Goal: Task Accomplishment & Management: Manage account settings

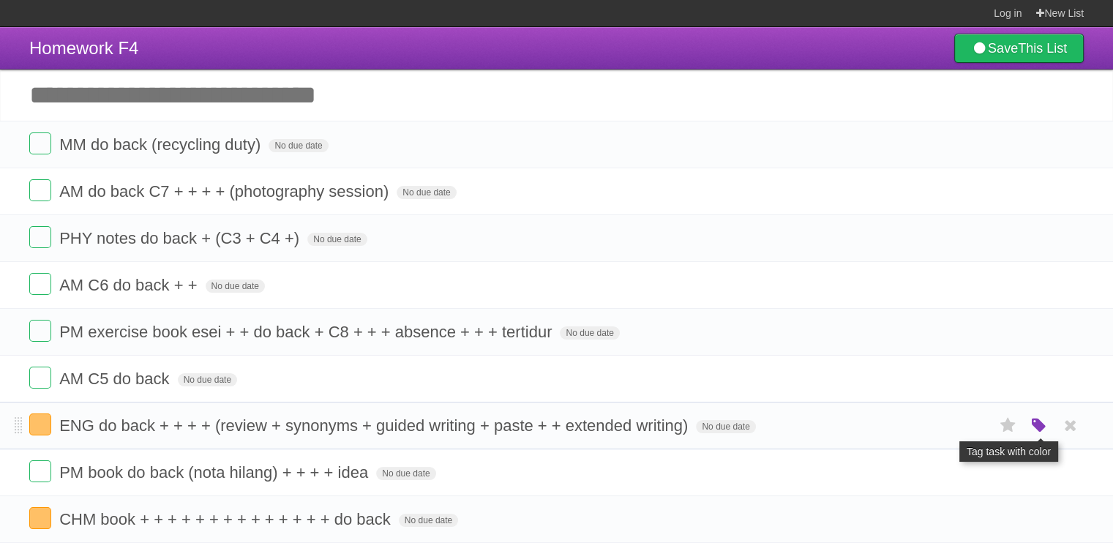
click at [1045, 422] on icon "button" at bounding box center [1038, 425] width 20 height 19
click at [874, 426] on label "White" at bounding box center [876, 425] width 16 height 16
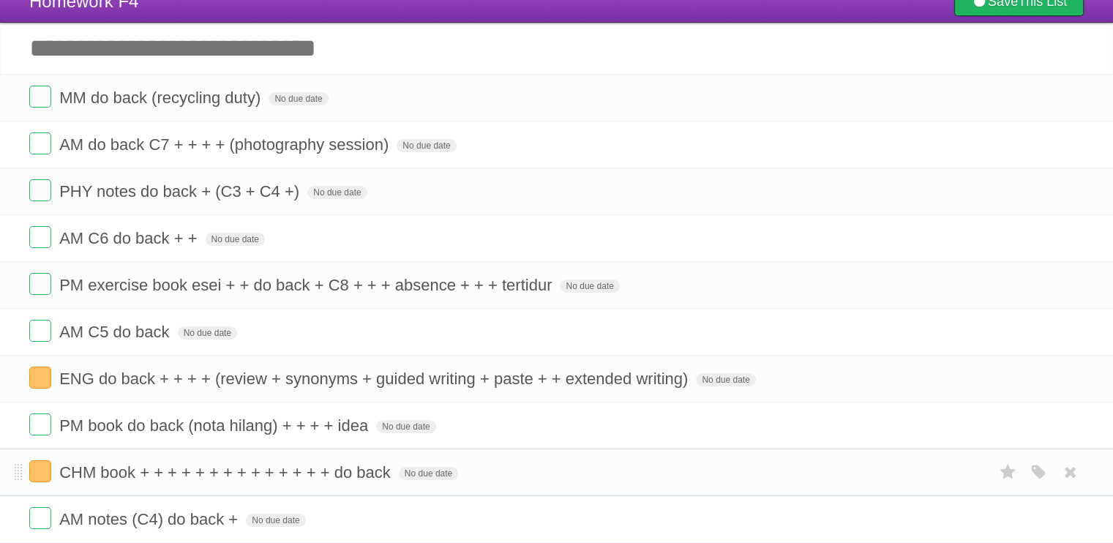
scroll to position [73, 0]
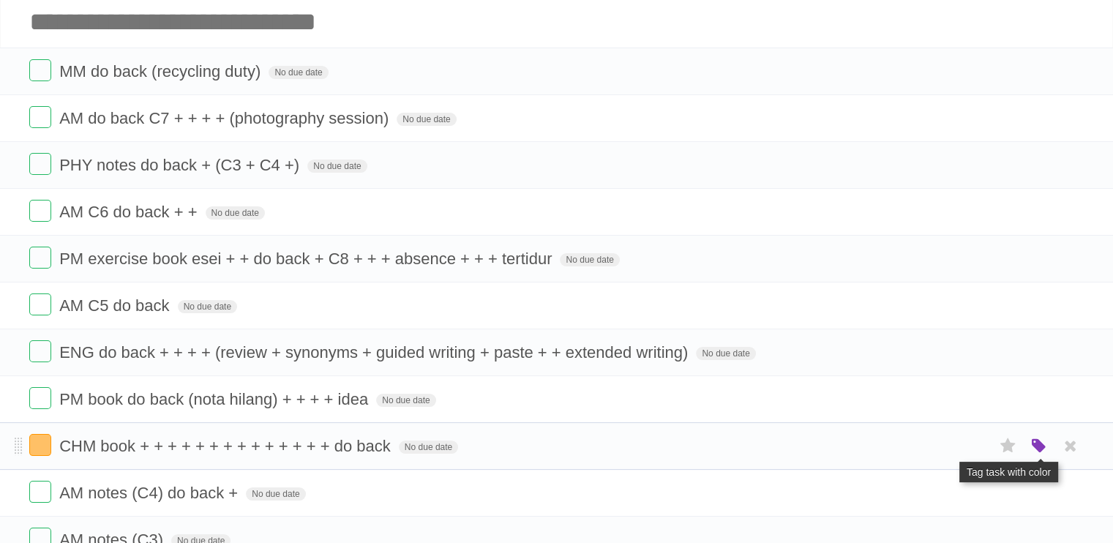
click at [1036, 446] on icon "button" at bounding box center [1038, 446] width 20 height 19
click at [881, 448] on label "White" at bounding box center [876, 445] width 16 height 16
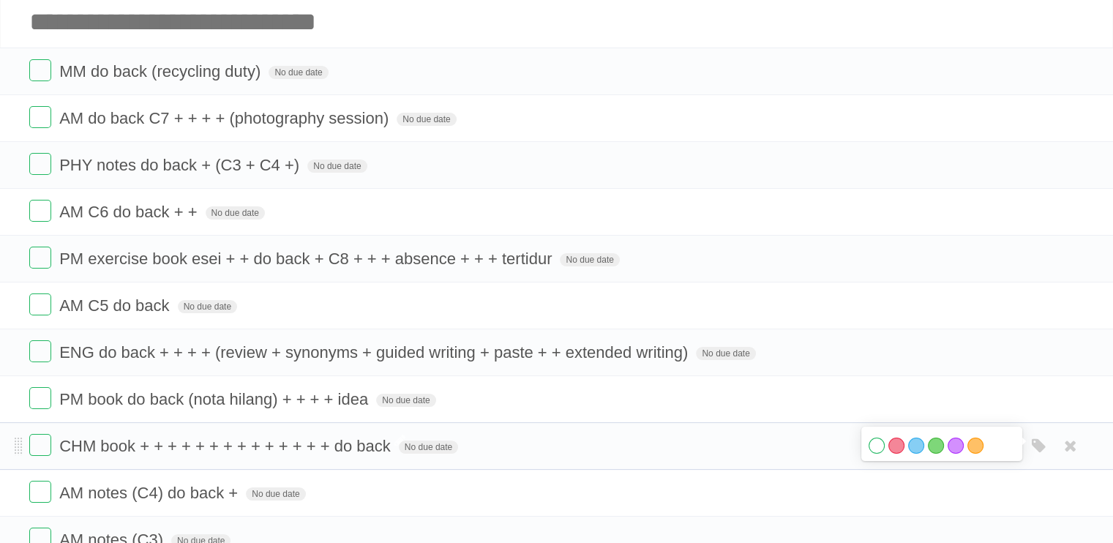
click at [339, 437] on span "CHM book + + + + + + + + + + + + + + do back" at bounding box center [226, 446] width 335 height 18
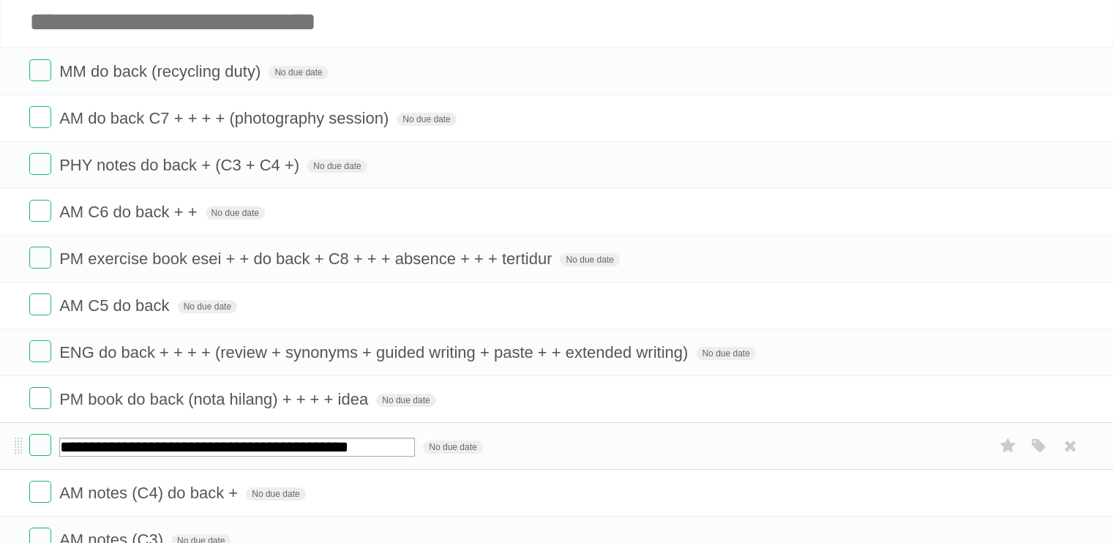
click at [341, 440] on input "**********" at bounding box center [236, 446] width 355 height 19
click at [335, 448] on input "**********" at bounding box center [236, 446] width 355 height 19
type input "**********"
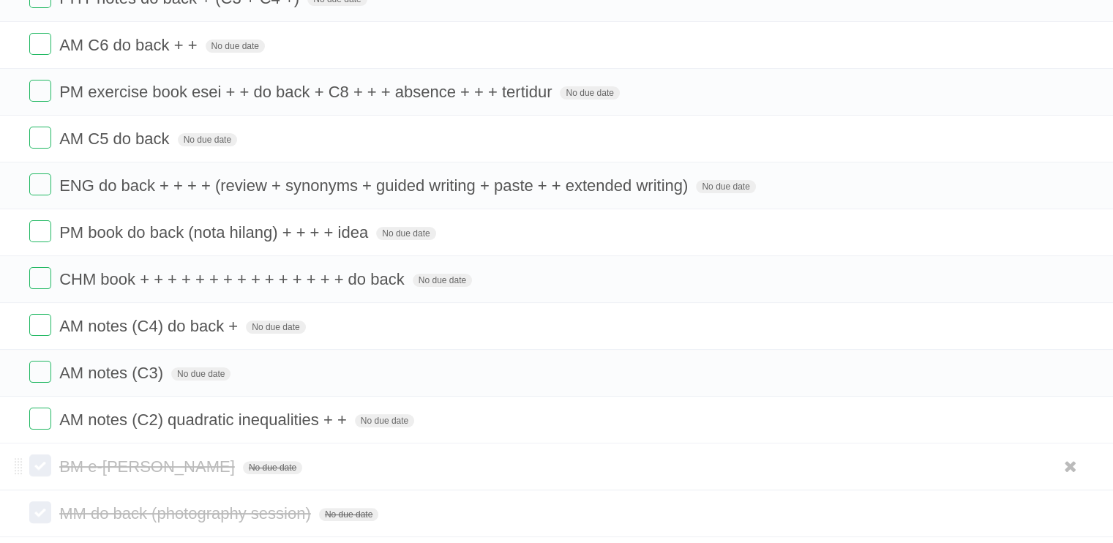
scroll to position [366, 0]
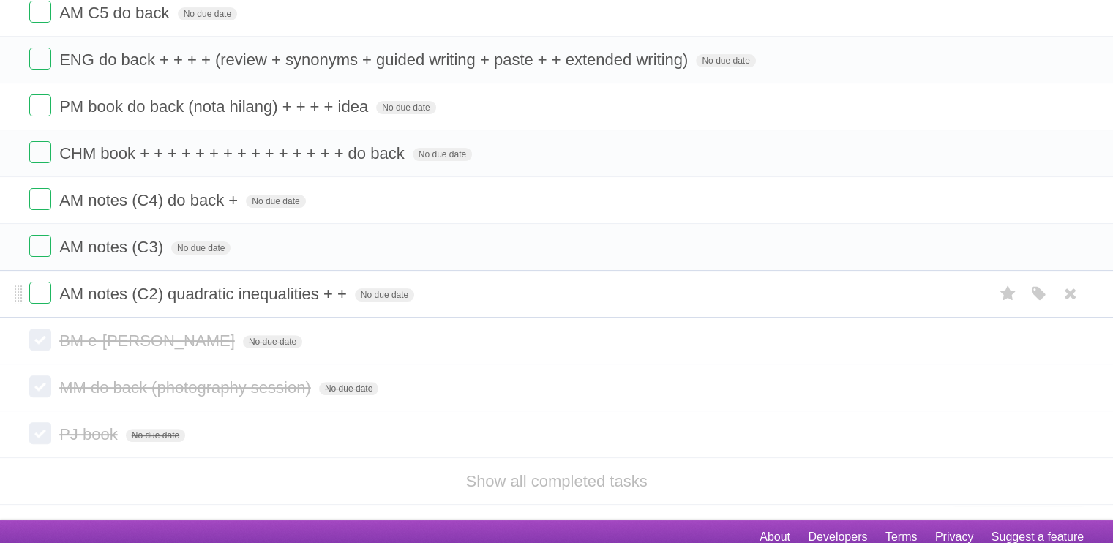
click at [488, 293] on form "AM notes (C2) quadratic inequalities + + No due date White Red Blue Green Purpl…" at bounding box center [556, 294] width 1054 height 24
click at [495, 248] on form "AM notes (C3) No due date White Red Blue Green Purple Orange" at bounding box center [556, 247] width 1054 height 24
click at [500, 199] on form "AM notes (C4) do back + No due date White Red Blue Green Purple Orange" at bounding box center [556, 200] width 1054 height 24
click at [507, 160] on form "CHM book + + + + + + + + + + + + + + + do back No due date White Red Blue Green…" at bounding box center [556, 153] width 1054 height 24
click at [527, 114] on form "PM book do back (nota hilang) + + + + idea No due date White Red Blue Green Pur…" at bounding box center [556, 106] width 1054 height 24
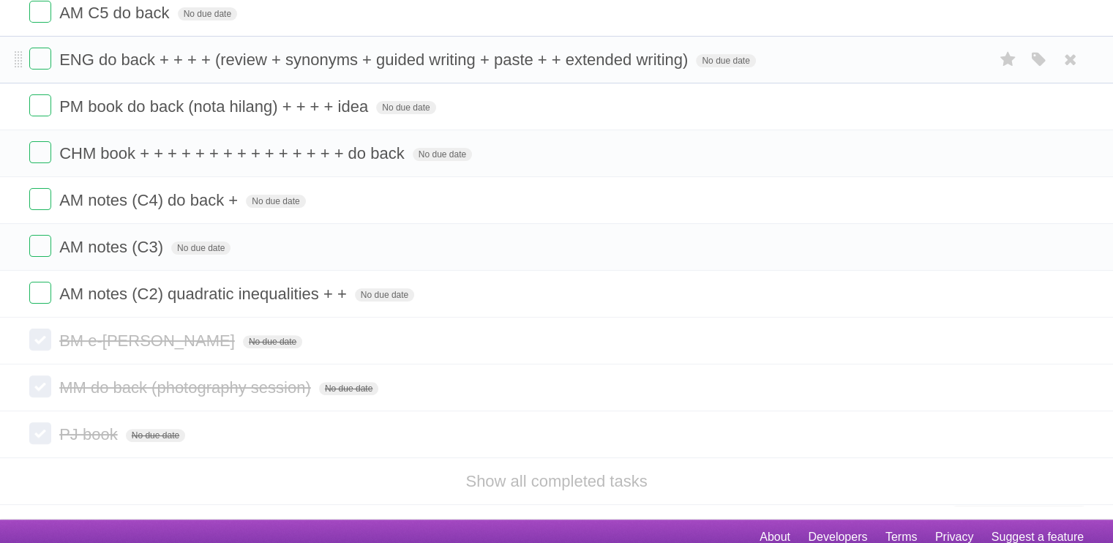
click at [772, 48] on form "ENG do back + + + + (review + synonyms + guided writing + paste + + extended wr…" at bounding box center [556, 60] width 1054 height 24
click at [745, 20] on form "AM C5 do back No due date White Red Blue Green Purple Orange" at bounding box center [556, 13] width 1054 height 24
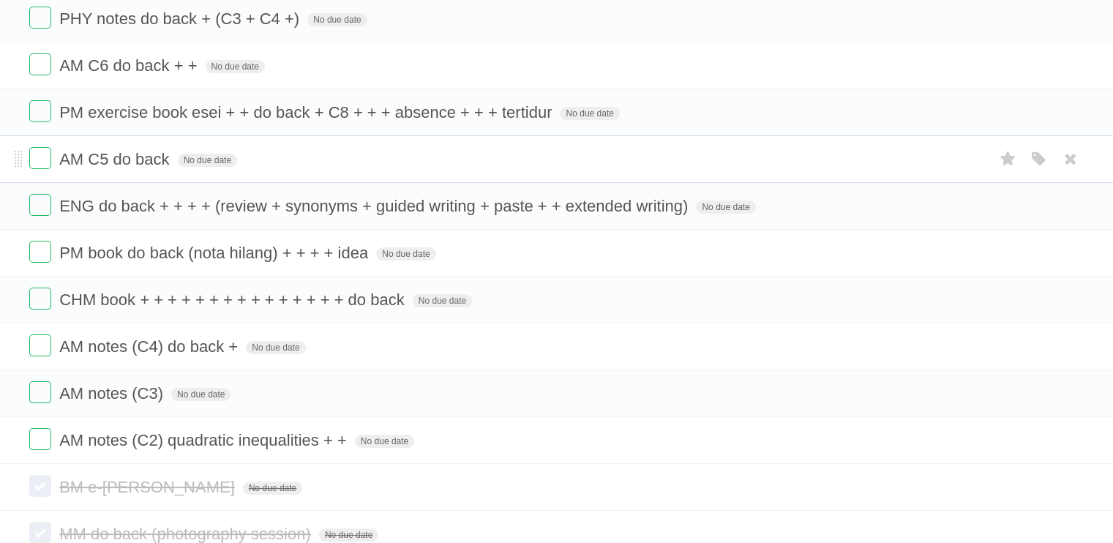
scroll to position [0, 0]
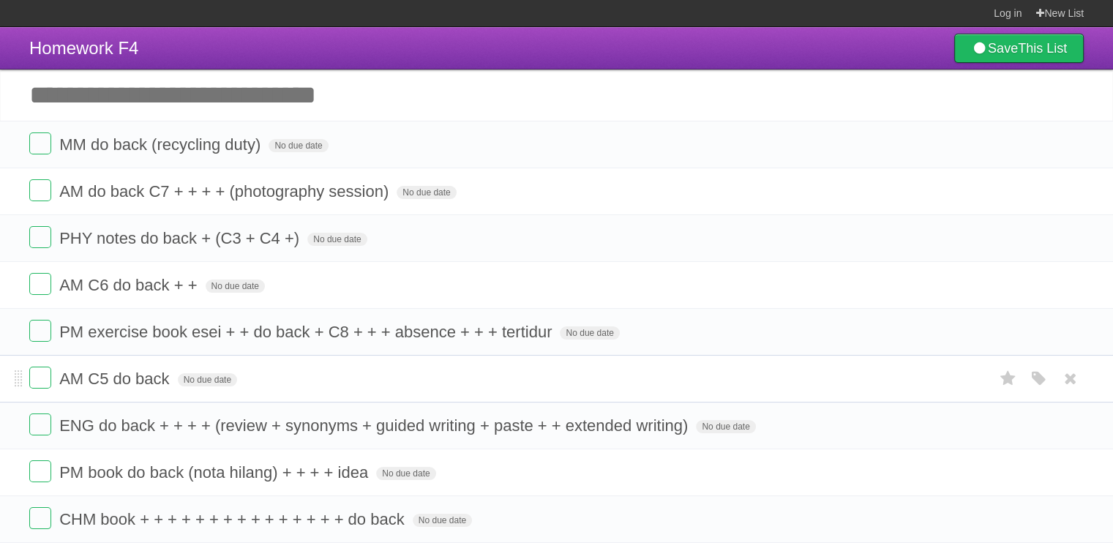
click at [278, 371] on form "AM C5 do back No due date White Red Blue Green Purple Orange" at bounding box center [556, 378] width 1054 height 24
click at [603, 324] on form "PM exercise book esei + + do back + C8 + + + absence + + + tertidur No due date…" at bounding box center [556, 332] width 1054 height 24
click at [587, 294] on form "AM C6 do back + + No due date White Red Blue Green Purple Orange" at bounding box center [556, 285] width 1054 height 24
click at [586, 237] on form "PHY notes do back + (C3 + C4 +) No due date White Red Blue Green Purple Orange" at bounding box center [556, 238] width 1054 height 24
click at [581, 184] on form "AM do back C7 + + + + (photography session) No due date White Red Blue Green Pu…" at bounding box center [556, 191] width 1054 height 24
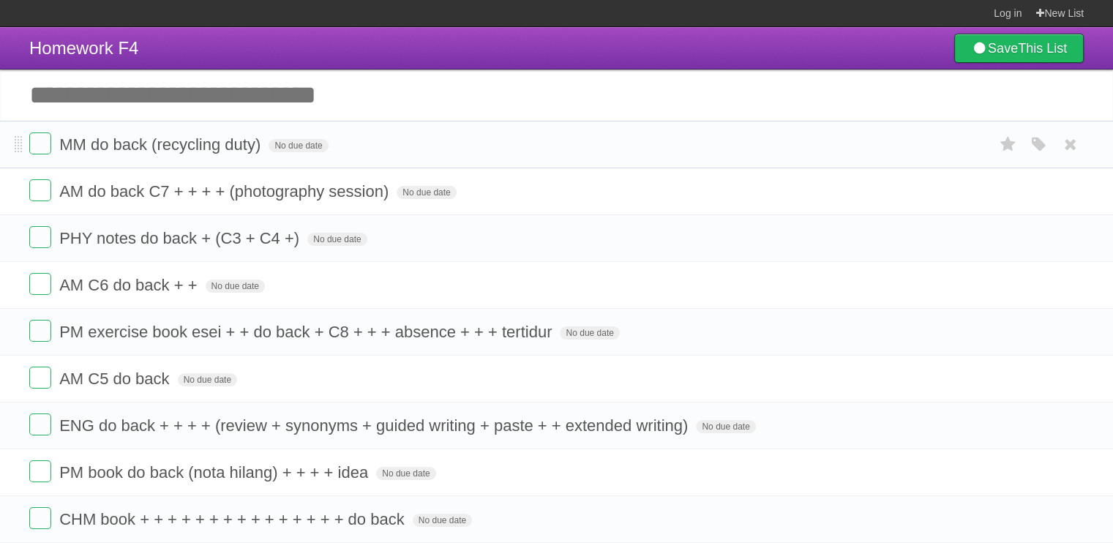
click at [597, 145] on form "MM do back (recycling duty) No due date White Red Blue Green Purple Orange" at bounding box center [556, 144] width 1054 height 24
click at [206, 78] on input "Add another task" at bounding box center [556, 94] width 1113 height 51
type input "**********"
click input "*********" at bounding box center [0, 0] width 0 height 0
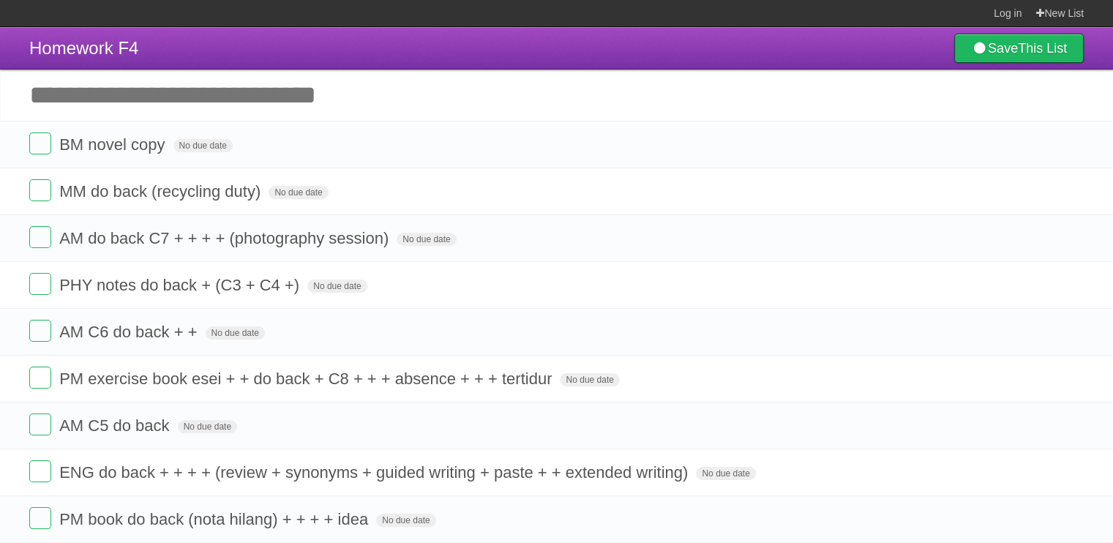
click at [187, 102] on input "Add another task" at bounding box center [556, 94] width 1113 height 51
type input "**********"
click input "*********" at bounding box center [0, 0] width 0 height 0
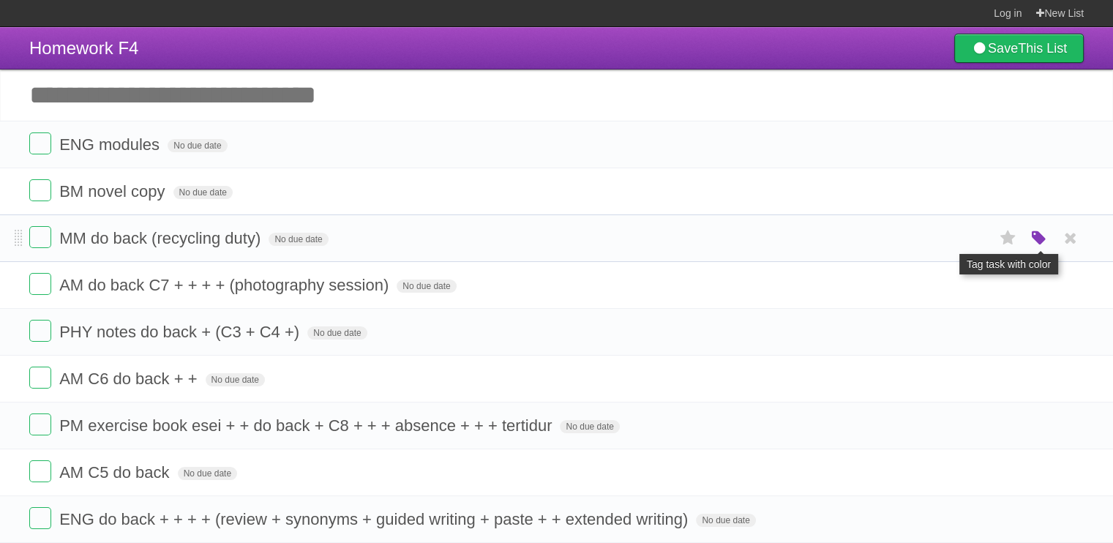
click at [1034, 236] on icon "button" at bounding box center [1038, 238] width 20 height 19
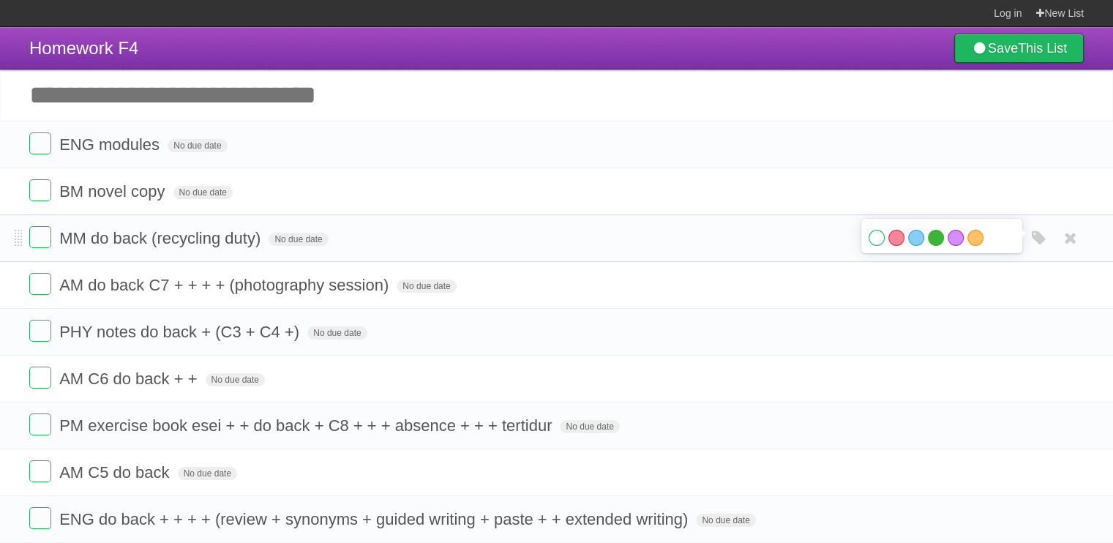
click at [936, 241] on label "Green" at bounding box center [935, 238] width 16 height 16
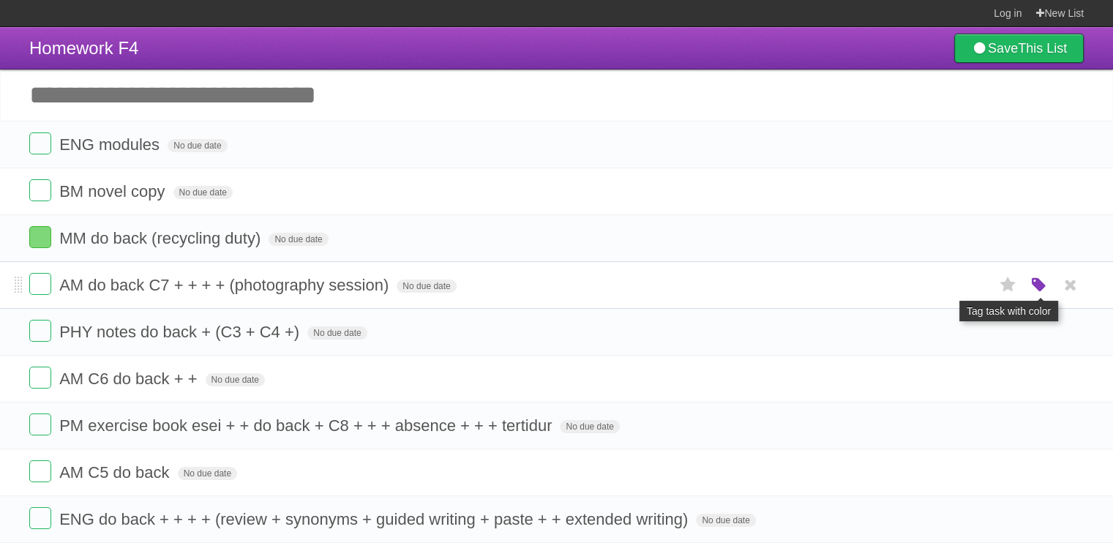
click at [1032, 286] on icon "button" at bounding box center [1038, 285] width 20 height 19
click at [968, 289] on label "Orange" at bounding box center [975, 284] width 16 height 16
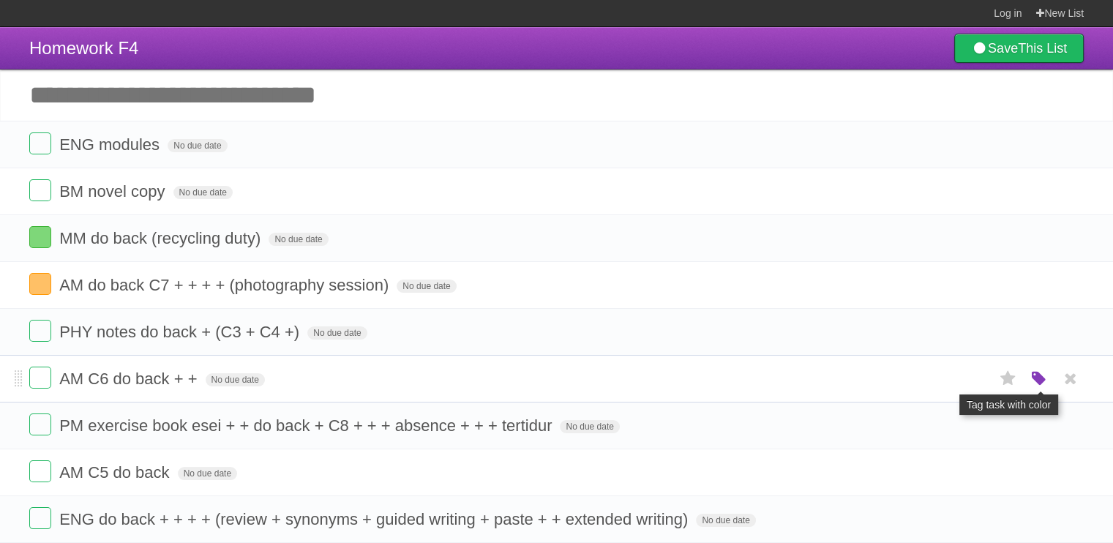
click at [1031, 375] on icon "button" at bounding box center [1038, 378] width 20 height 19
click at [970, 378] on label "Orange" at bounding box center [975, 378] width 16 height 16
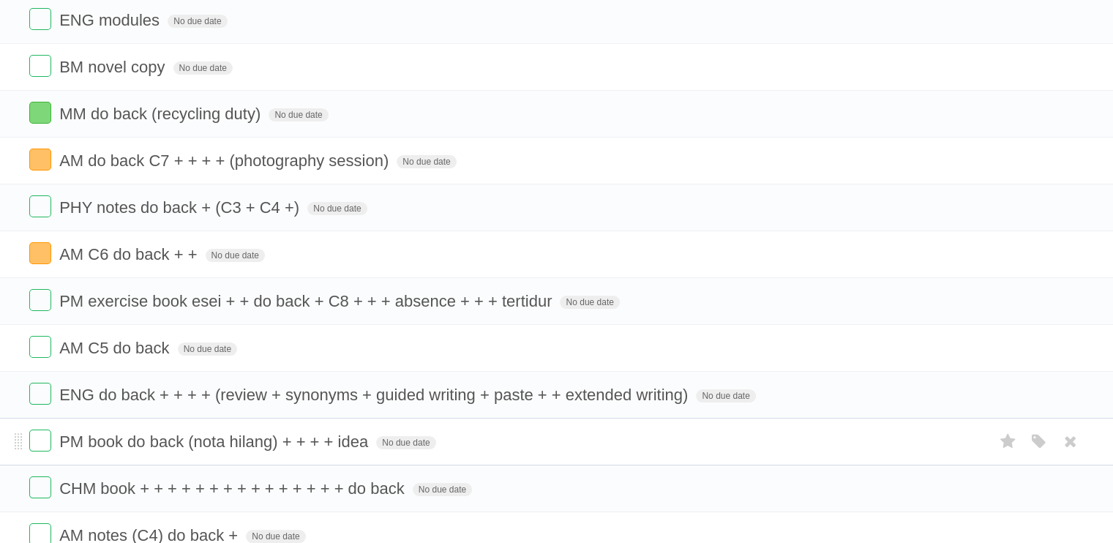
scroll to position [146, 0]
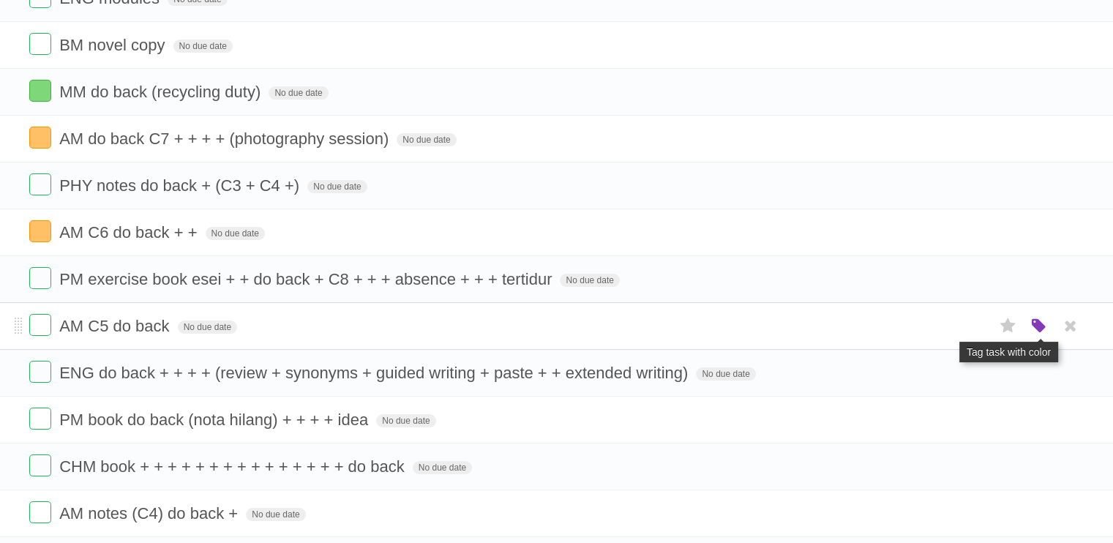
click at [1033, 327] on icon "button" at bounding box center [1038, 326] width 20 height 19
click at [972, 330] on label "Orange" at bounding box center [975, 325] width 16 height 16
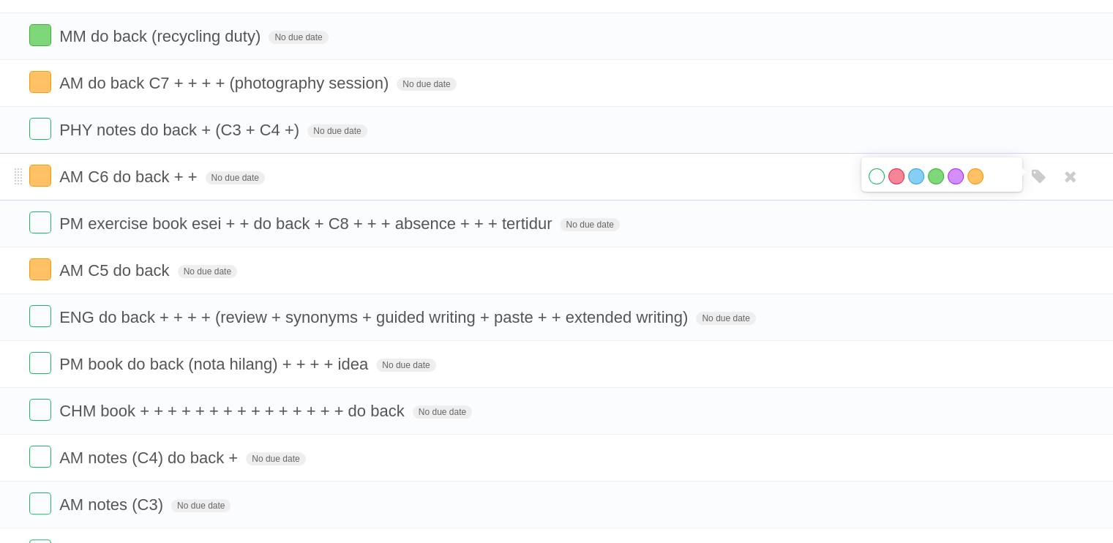
scroll to position [219, 0]
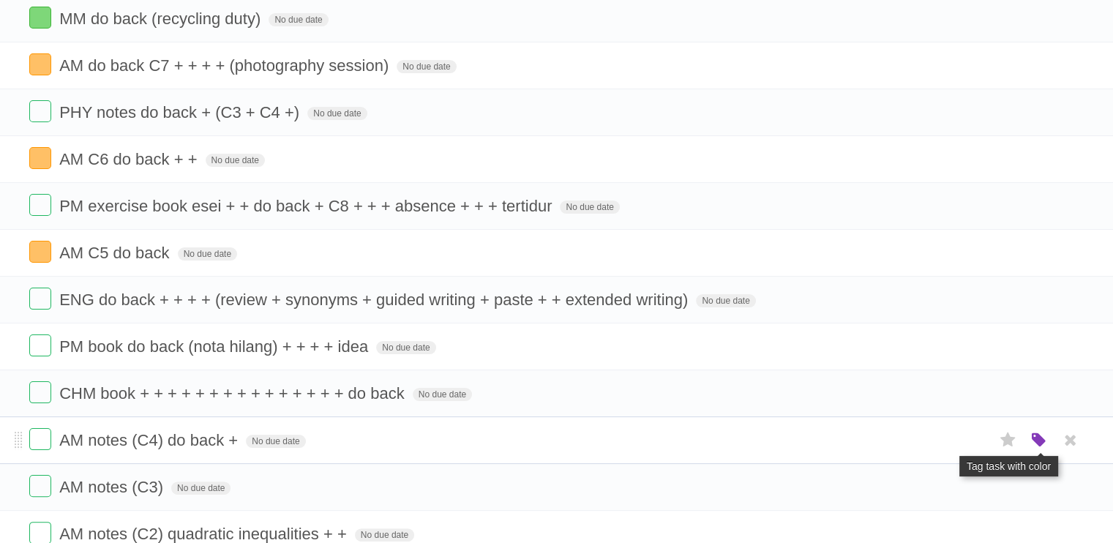
click at [1039, 431] on icon "button" at bounding box center [1038, 440] width 20 height 19
click at [968, 437] on label "Orange" at bounding box center [975, 440] width 16 height 16
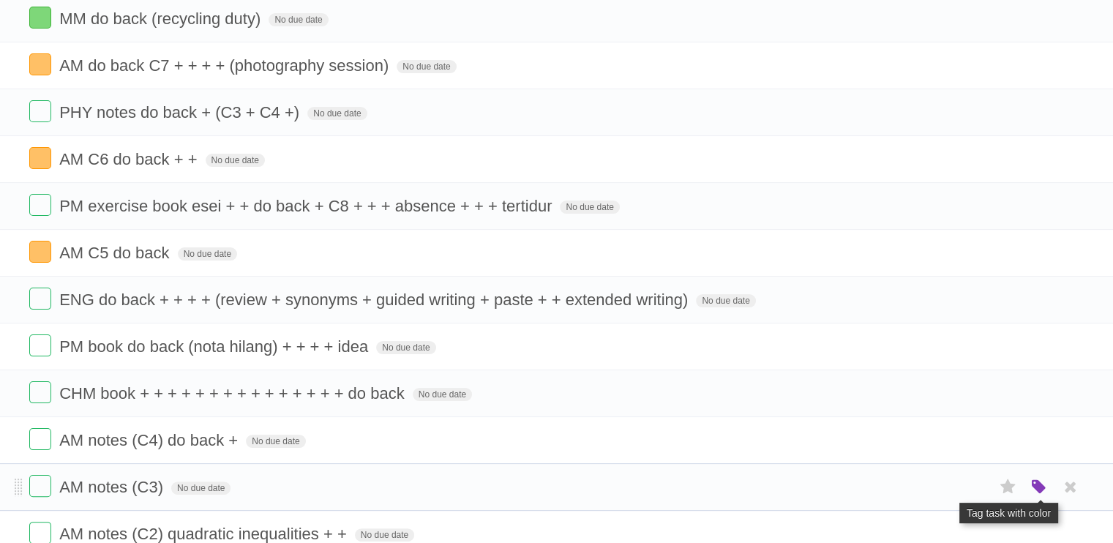
click at [1045, 491] on icon "button" at bounding box center [1038, 487] width 20 height 19
click at [977, 481] on label "Orange" at bounding box center [975, 486] width 16 height 16
click at [1041, 522] on div "White Red Blue Green Purple Orange" at bounding box center [1039, 534] width 28 height 24
click at [1032, 526] on icon "button" at bounding box center [1038, 533] width 20 height 19
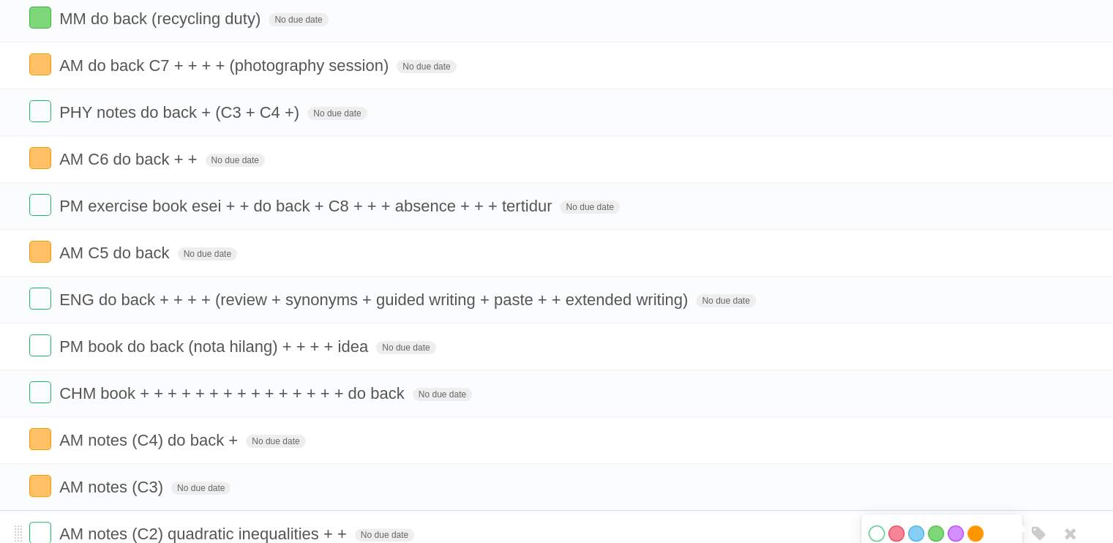
click at [974, 526] on label "Orange" at bounding box center [975, 533] width 16 height 16
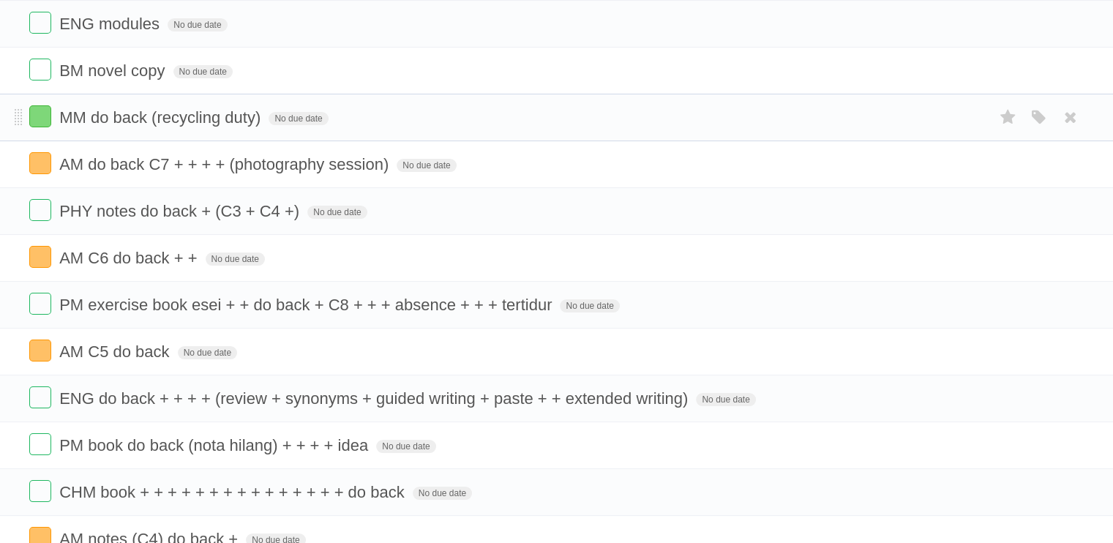
scroll to position [0, 0]
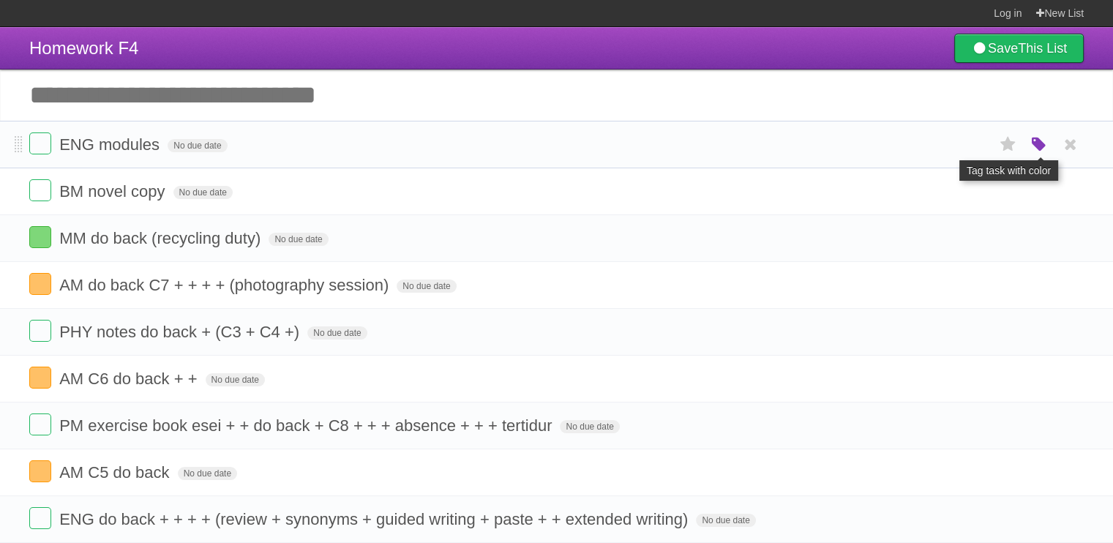
click at [1039, 145] on icon "button" at bounding box center [1038, 144] width 20 height 19
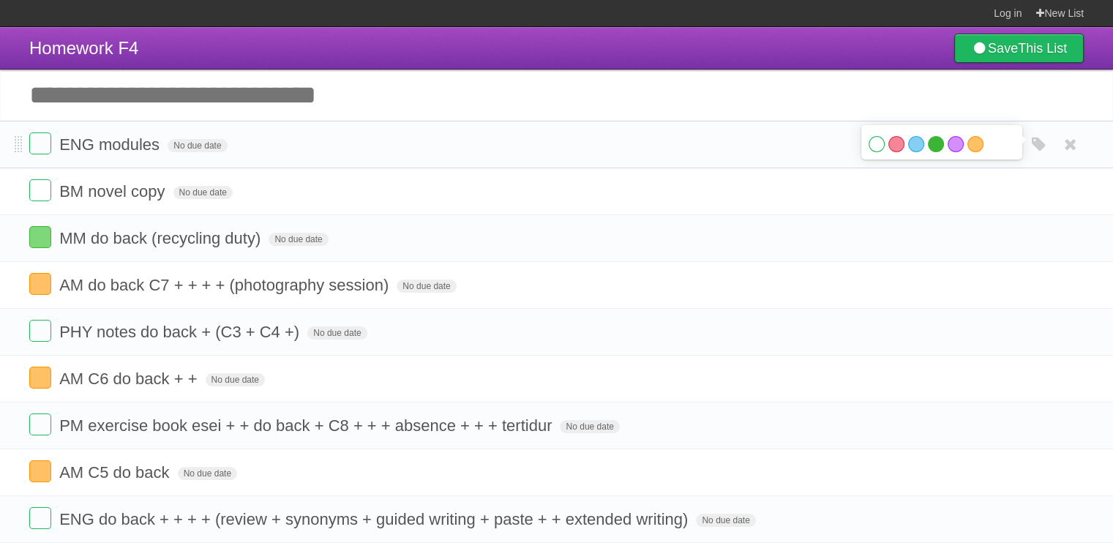
click at [933, 140] on label "Green" at bounding box center [935, 144] width 16 height 16
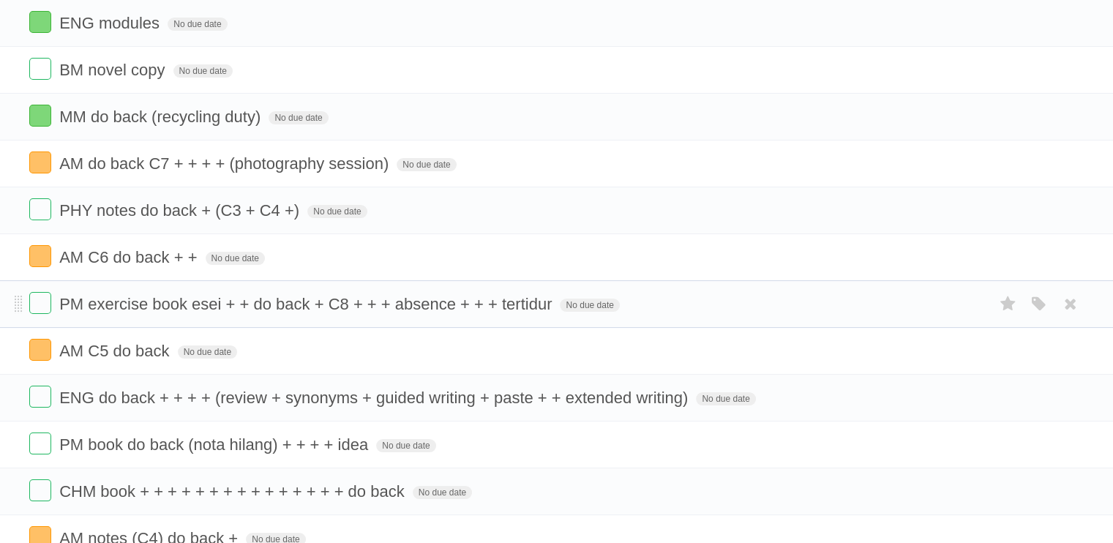
scroll to position [146, 0]
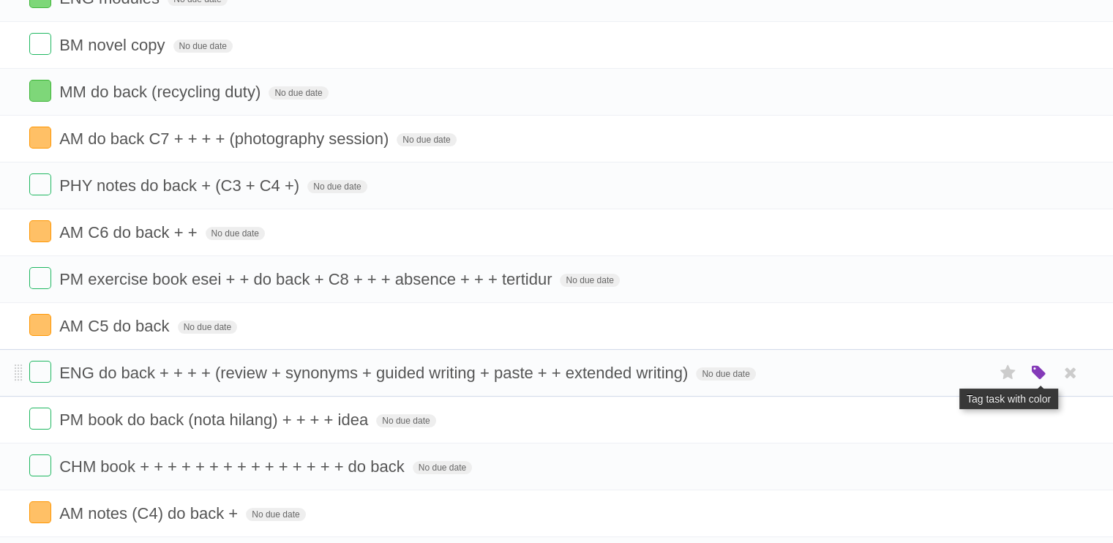
click at [1047, 371] on icon "button" at bounding box center [1038, 373] width 20 height 19
click at [973, 376] on label "Orange" at bounding box center [975, 372] width 16 height 16
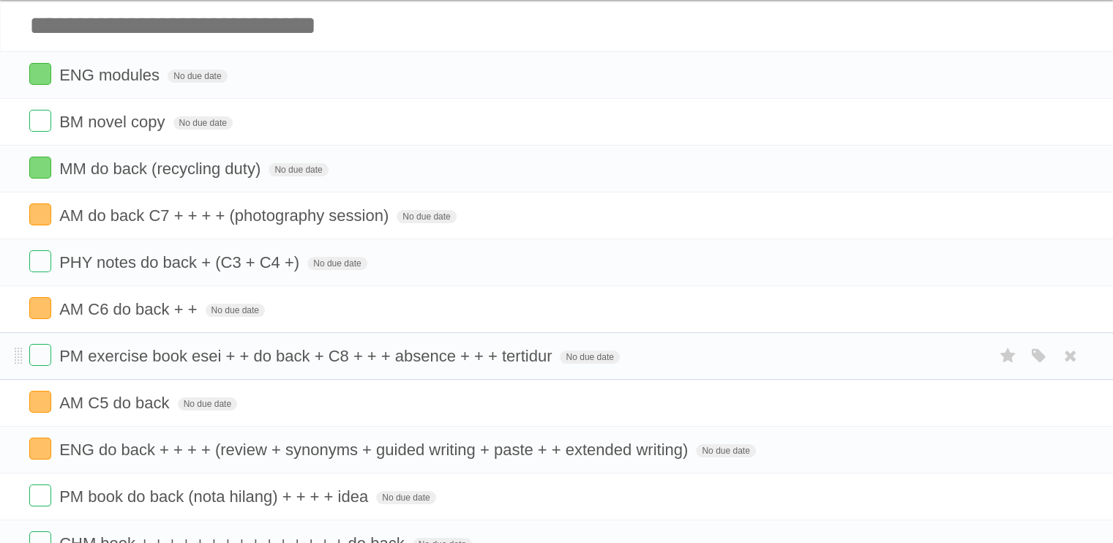
scroll to position [73, 0]
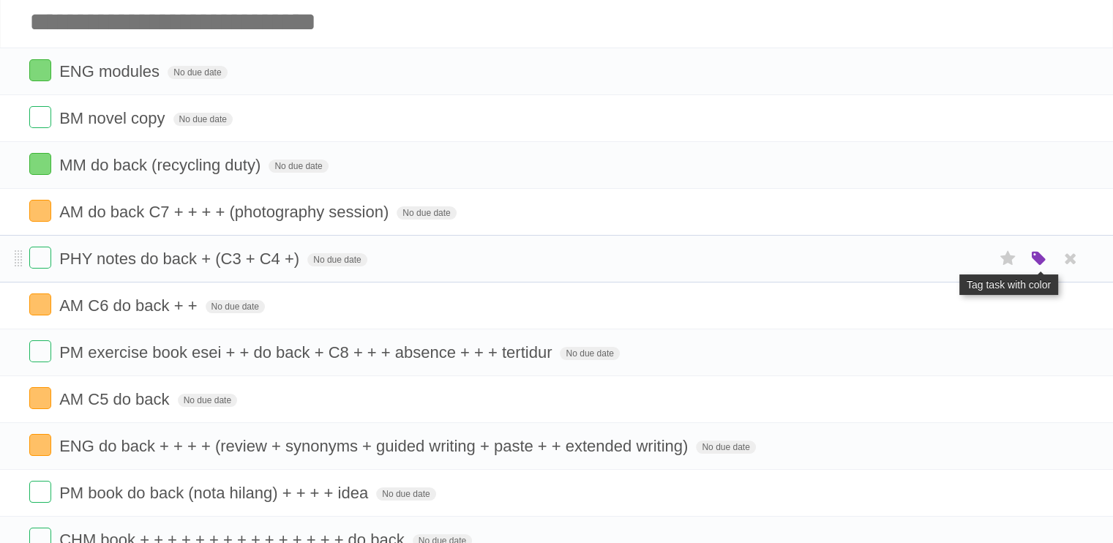
click at [1042, 259] on icon "button" at bounding box center [1038, 258] width 20 height 19
click at [936, 254] on label "Green" at bounding box center [935, 258] width 16 height 16
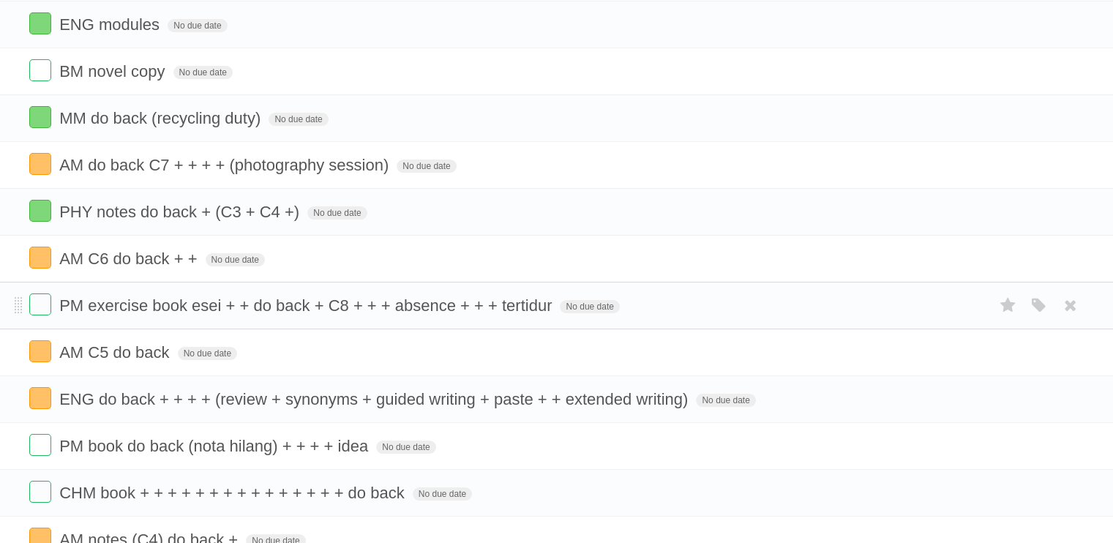
scroll to position [146, 0]
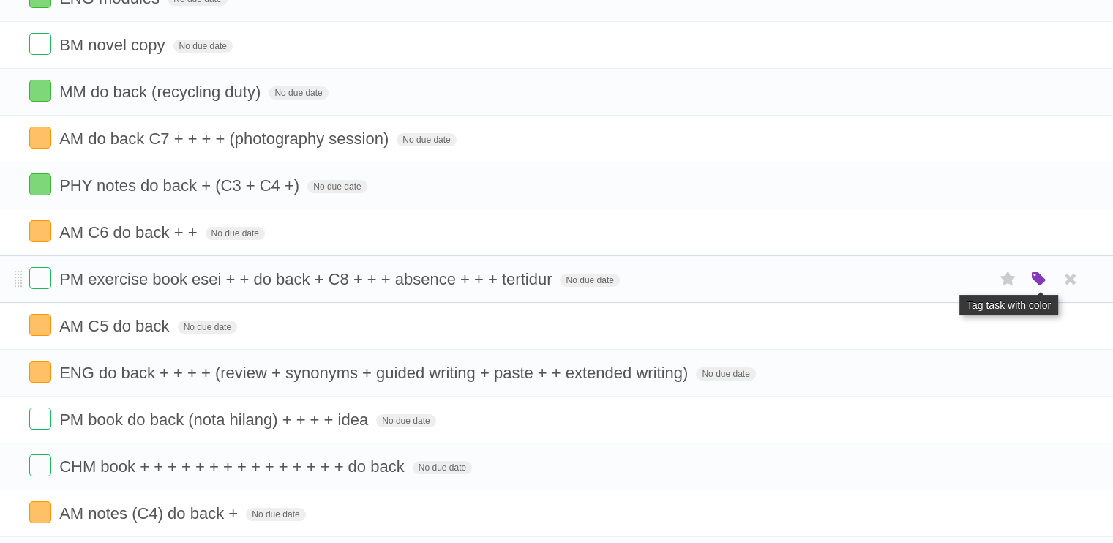
click at [1038, 282] on icon "button" at bounding box center [1038, 279] width 20 height 19
click at [973, 283] on label "Orange" at bounding box center [975, 279] width 16 height 16
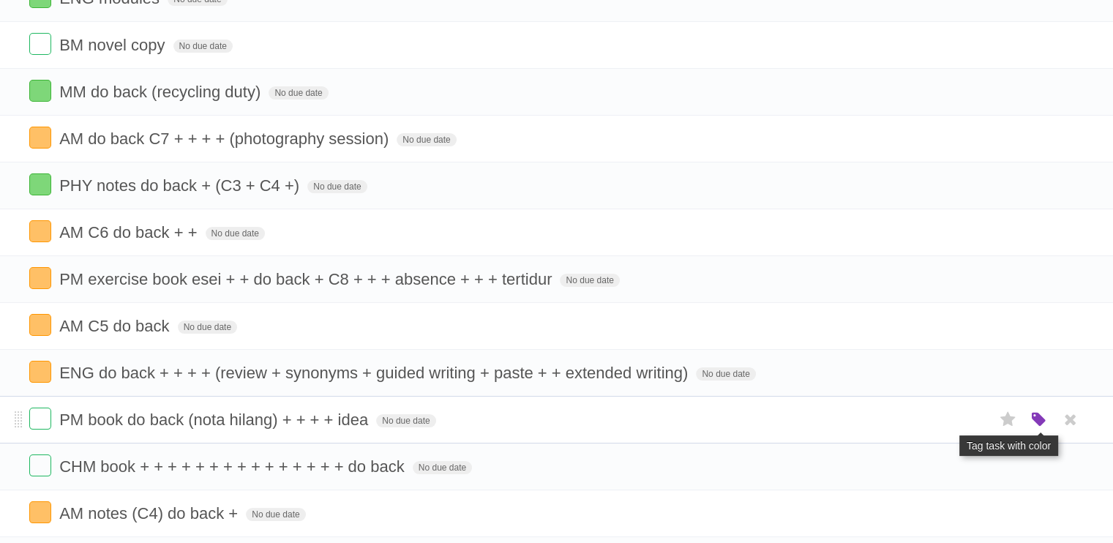
click at [1033, 419] on icon "button" at bounding box center [1038, 419] width 20 height 19
click at [974, 413] on label "Orange" at bounding box center [975, 419] width 16 height 16
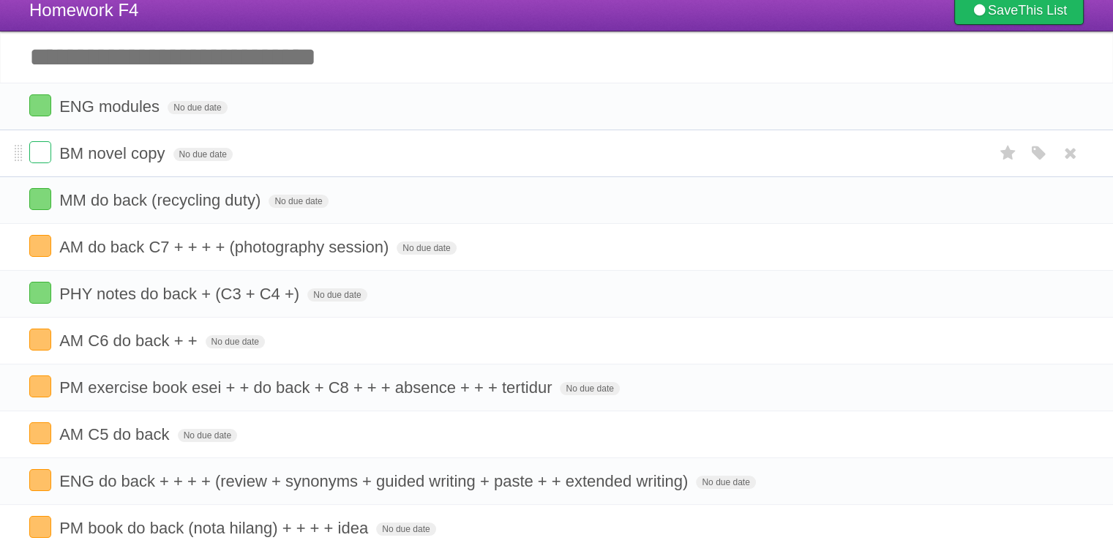
scroll to position [73, 0]
